Goal: Transaction & Acquisition: Obtain resource

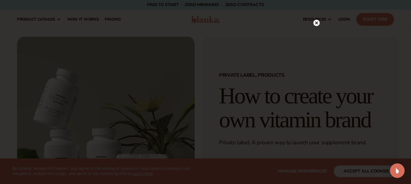
click at [315, 22] on circle at bounding box center [316, 23] width 6 height 6
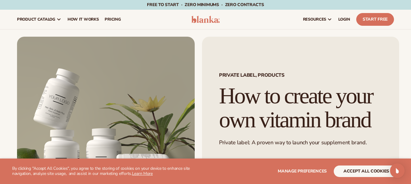
drag, startPoint x: 409, startPoint y: 14, endPoint x: 409, endPoint y: 23, distance: 8.8
click at [409, 23] on header "Cart product catalog The Lab by Blanka" at bounding box center [205, 19] width 411 height 19
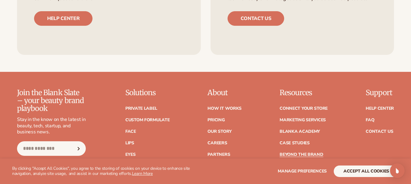
scroll to position [1751, 0]
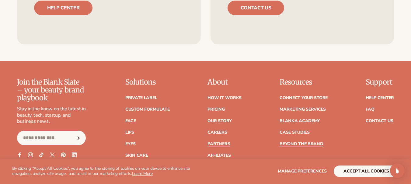
click at [219, 142] on link "Partners" at bounding box center [218, 144] width 22 height 4
